Goal: Information Seeking & Learning: Learn about a topic

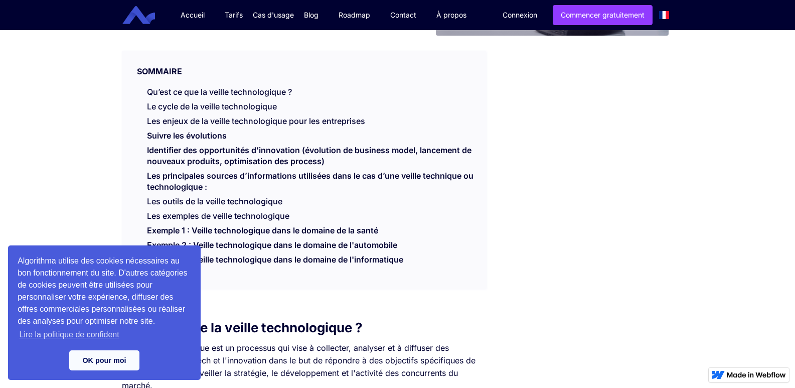
scroll to position [201, 0]
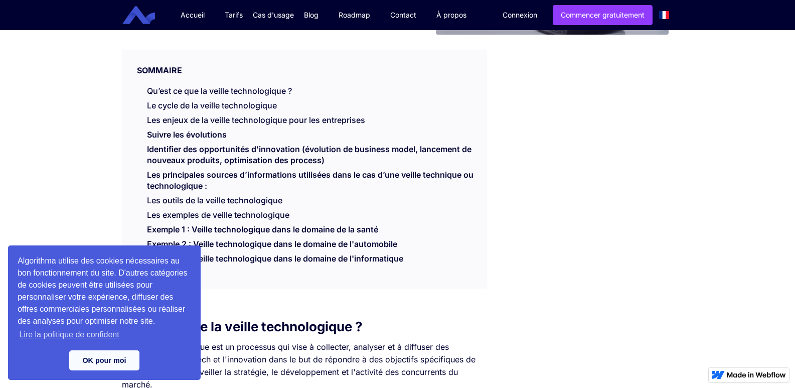
click at [125, 358] on link "OK pour moi" at bounding box center [104, 360] width 70 height 20
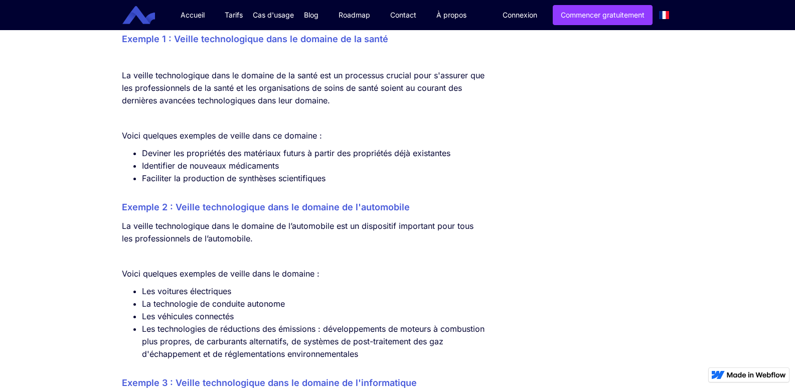
scroll to position [2709, 0]
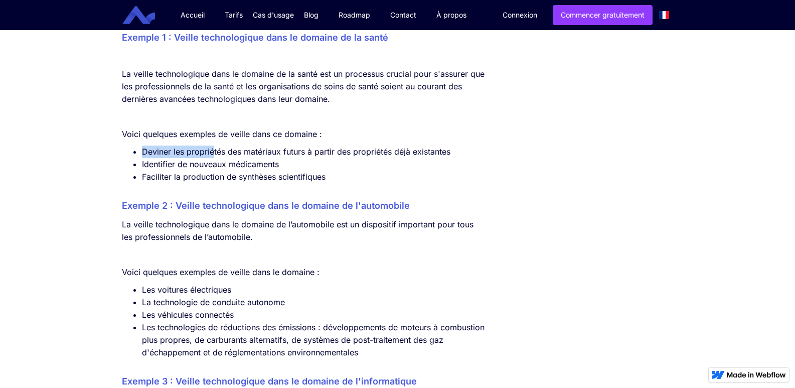
drag, startPoint x: 131, startPoint y: 166, endPoint x: 214, endPoint y: 161, distance: 83.4
click at [214, 161] on ul "Deviner les propriétés des matériaux futurs à partir des propriétés déjà exista…" at bounding box center [304, 164] width 365 height 38
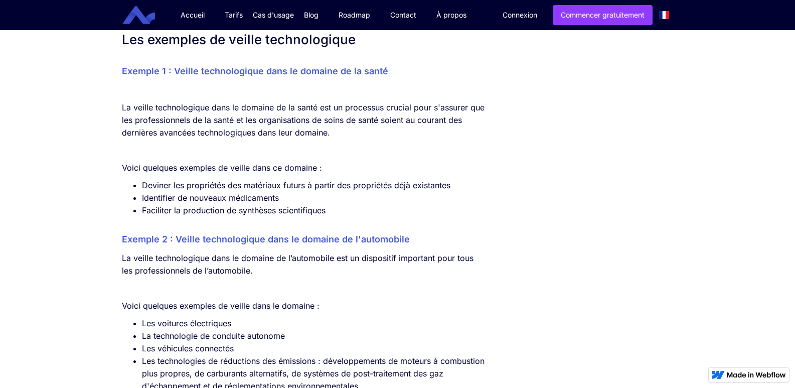
scroll to position [2659, 0]
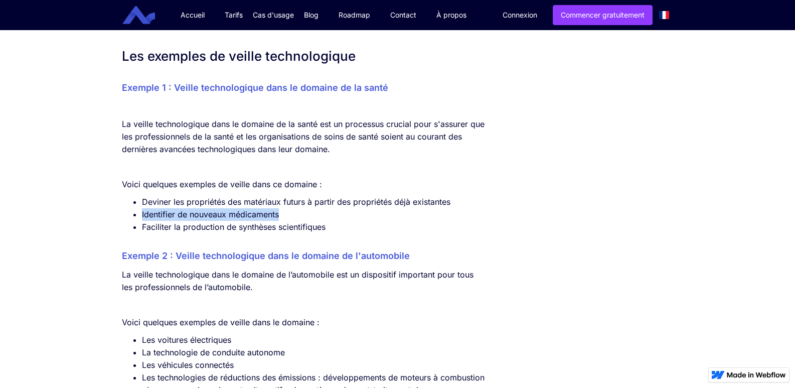
drag, startPoint x: 131, startPoint y: 223, endPoint x: 353, endPoint y: 215, distance: 221.4
click at [342, 217] on ul "Deviner les propriétés des matériaux futurs à partir des propriétés déjà exista…" at bounding box center [304, 215] width 365 height 38
drag, startPoint x: 377, startPoint y: 245, endPoint x: 365, endPoint y: 231, distance: 18.2
click at [377, 233] on li "Faciliter la production de synthèses scientifiques" at bounding box center [314, 227] width 345 height 13
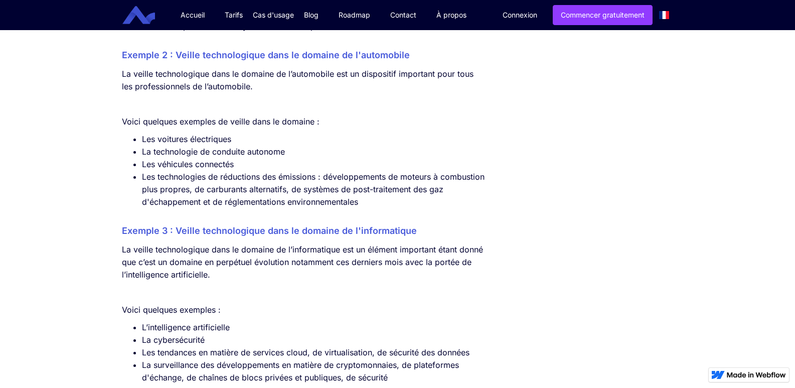
scroll to position [2810, 0]
